Goal: Check status: Check status

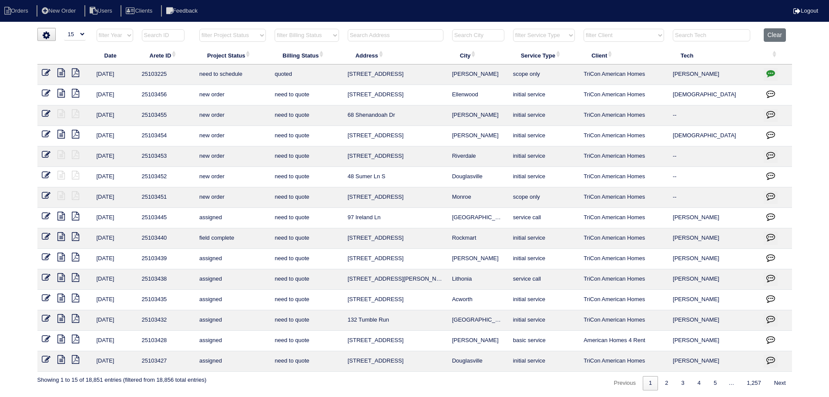
select select "15"
click at [423, 34] on input "text" at bounding box center [396, 35] width 96 height 12
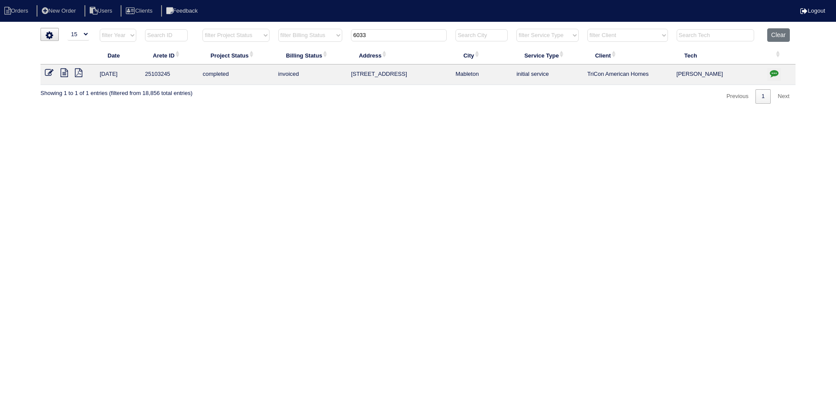
type input "6033"
click at [66, 73] on icon at bounding box center [64, 72] width 7 height 9
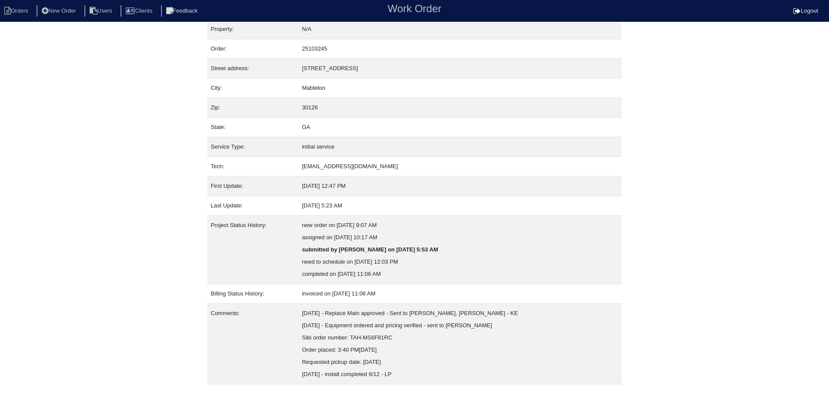
scroll to position [25, 0]
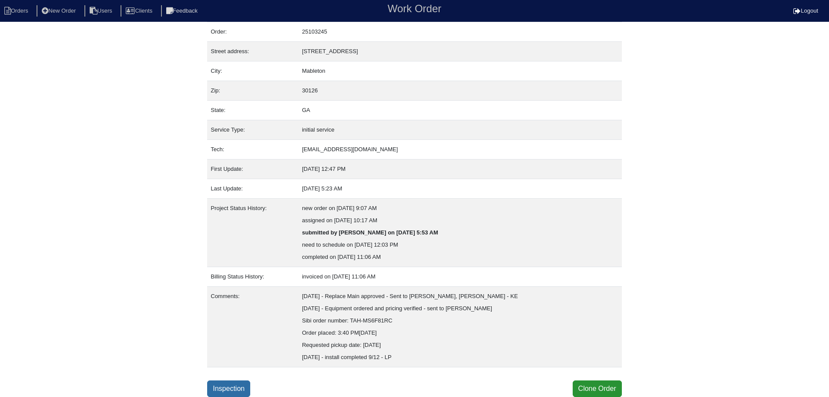
click at [218, 388] on link "Inspection" at bounding box center [228, 388] width 43 height 17
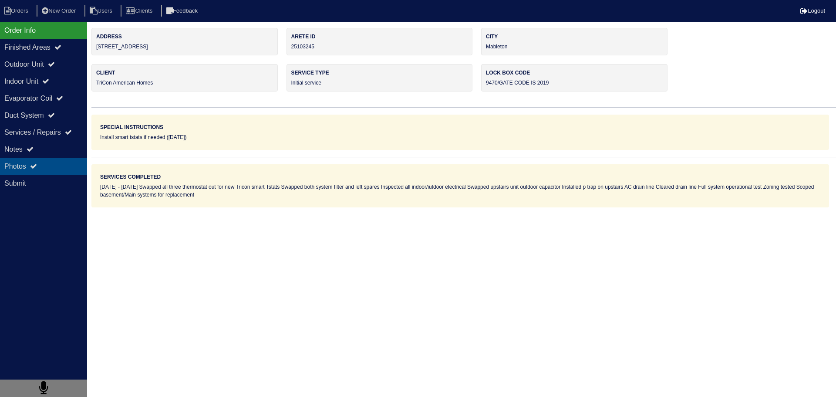
click at [48, 159] on div "Photos" at bounding box center [43, 166] width 87 height 17
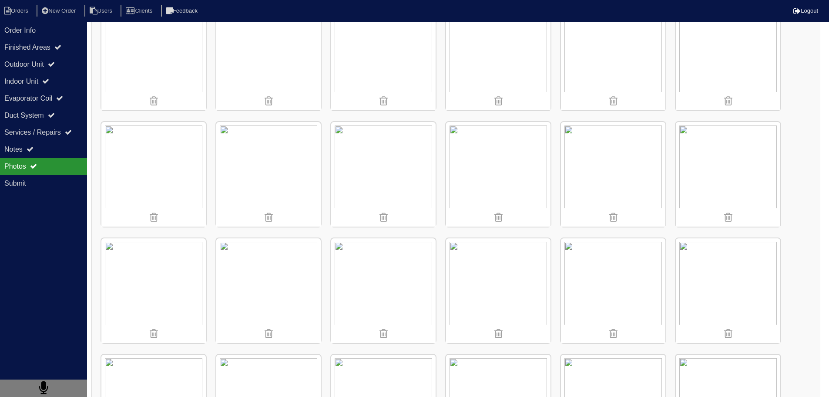
scroll to position [988, 0]
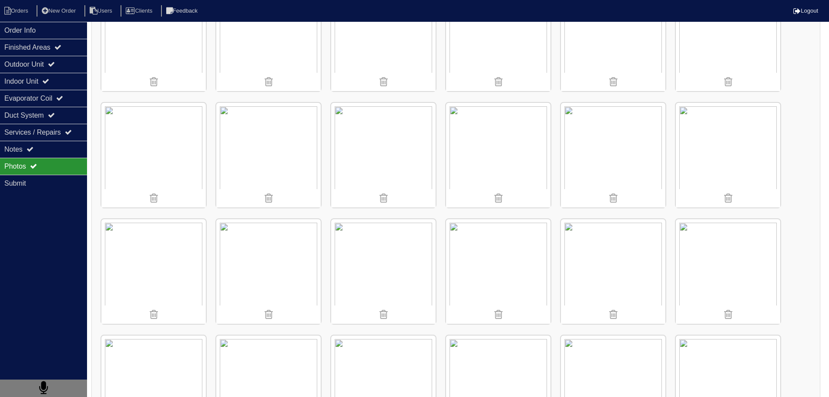
click at [750, 253] on img at bounding box center [728, 271] width 104 height 104
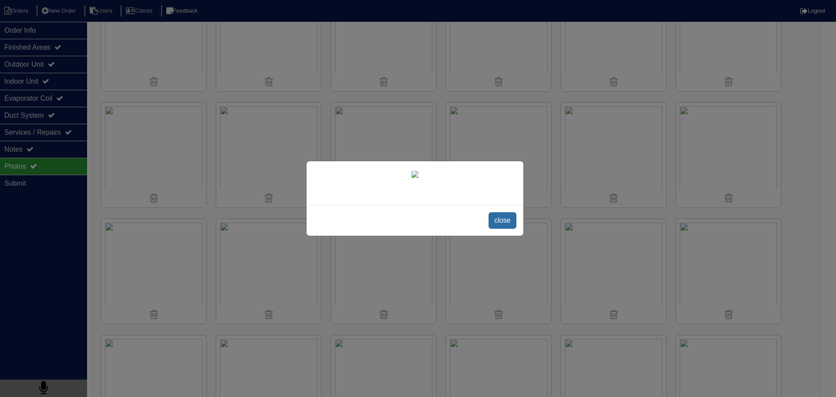
click at [506, 224] on span "close" at bounding box center [501, 220] width 27 height 17
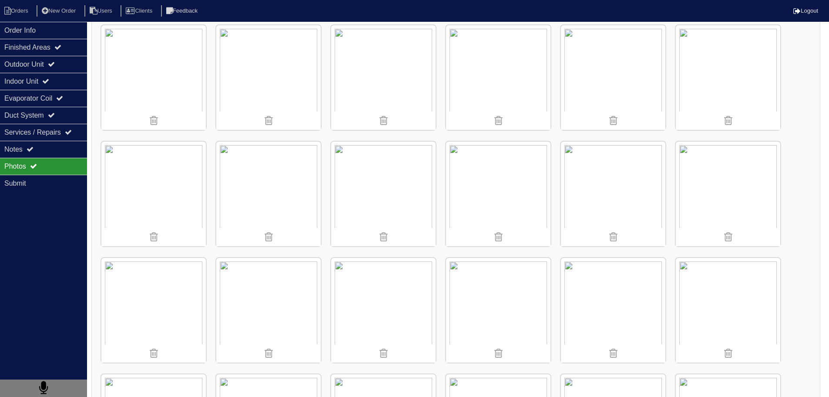
scroll to position [596, 0]
